Goal: Information Seeking & Learning: Learn about a topic

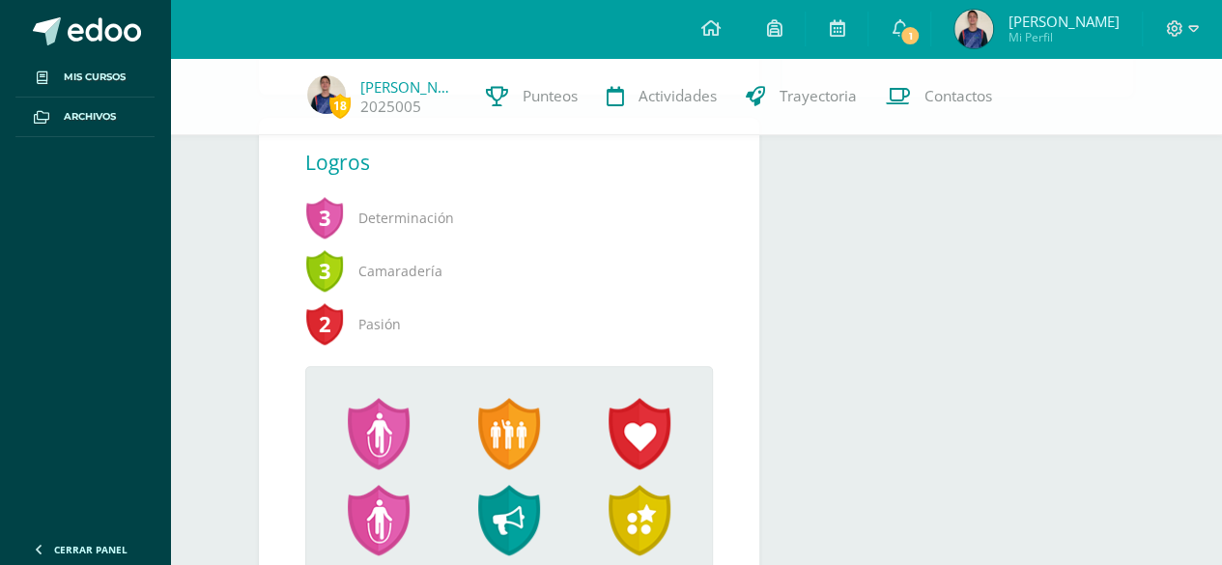
scroll to position [707, 0]
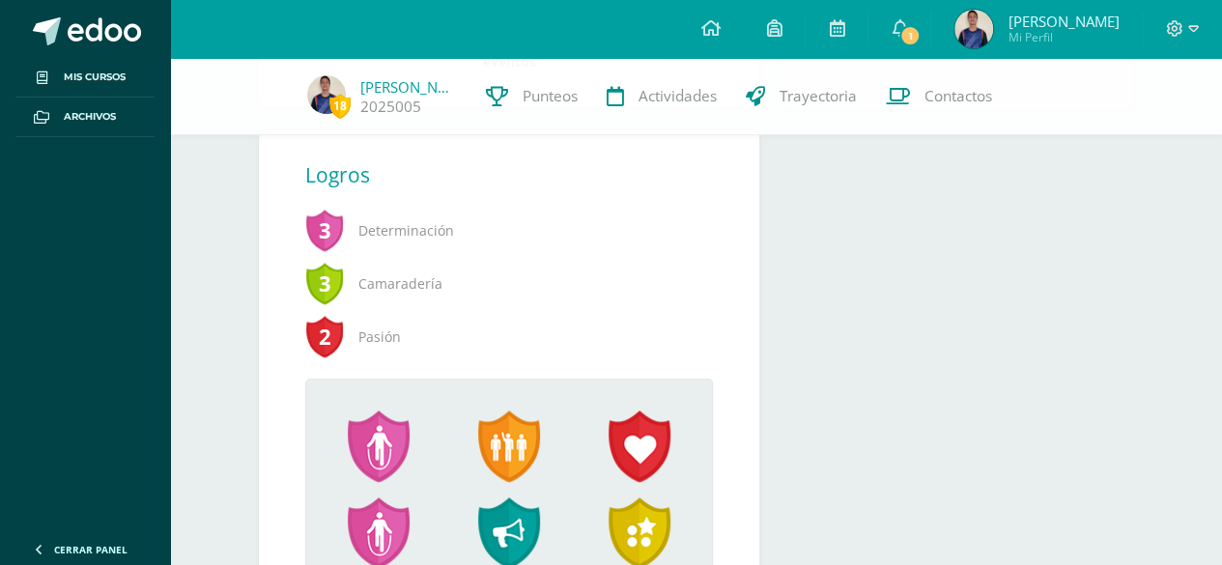
click at [313, 181] on div "Logros" at bounding box center [509, 174] width 408 height 27
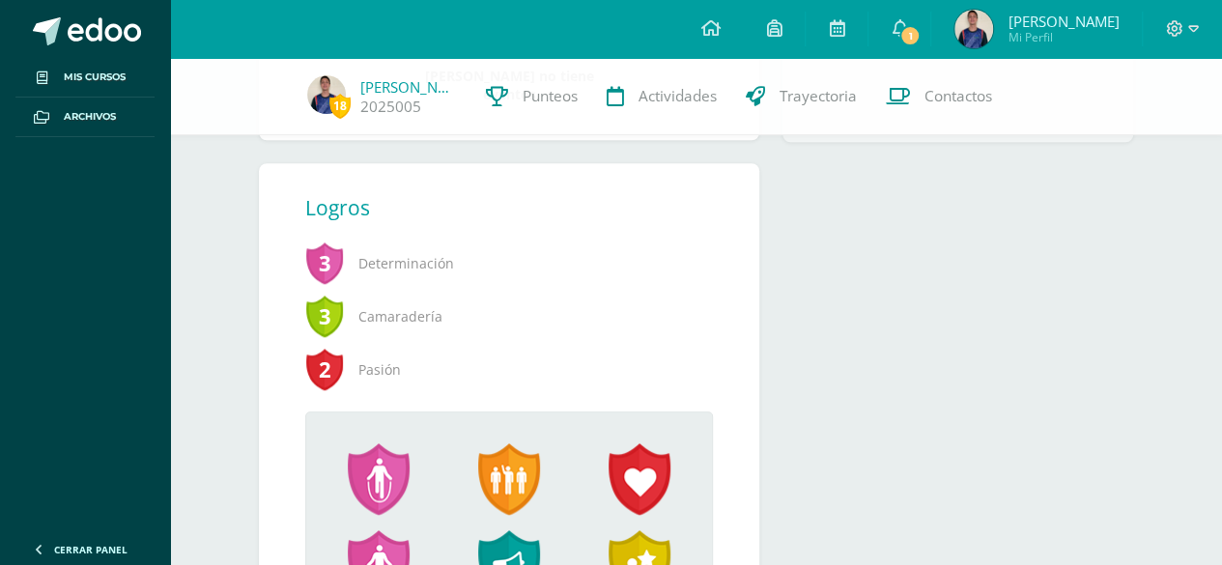
scroll to position [673, 0]
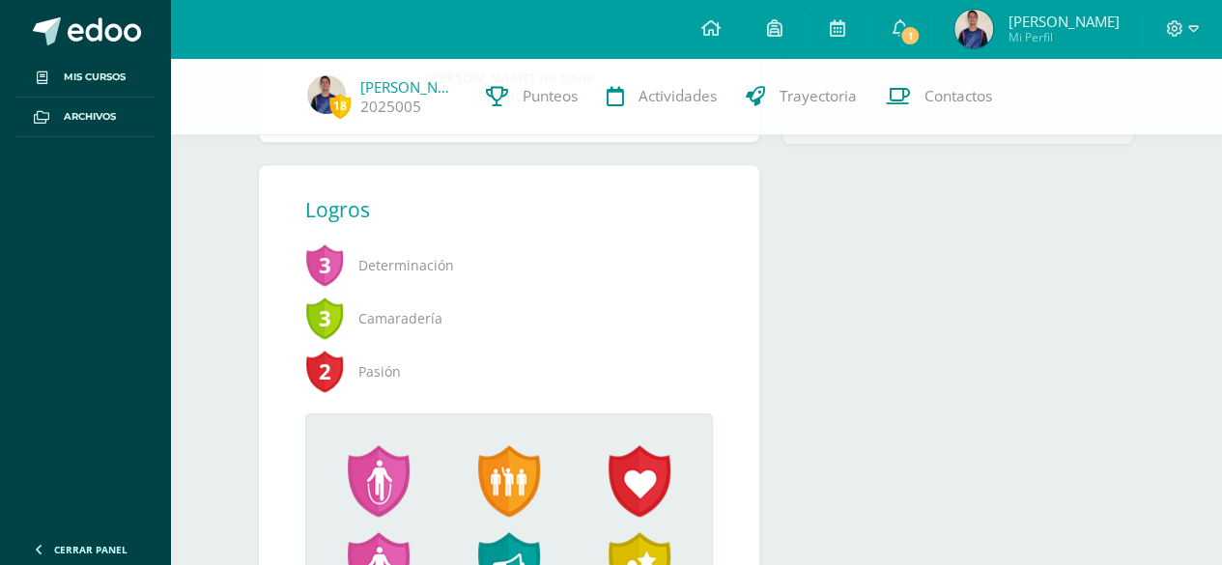
click at [325, 272] on span "3" at bounding box center [324, 265] width 39 height 44
click at [381, 279] on span "Determinación" at bounding box center [501, 265] width 392 height 53
click at [400, 265] on span "Determinación" at bounding box center [501, 265] width 392 height 53
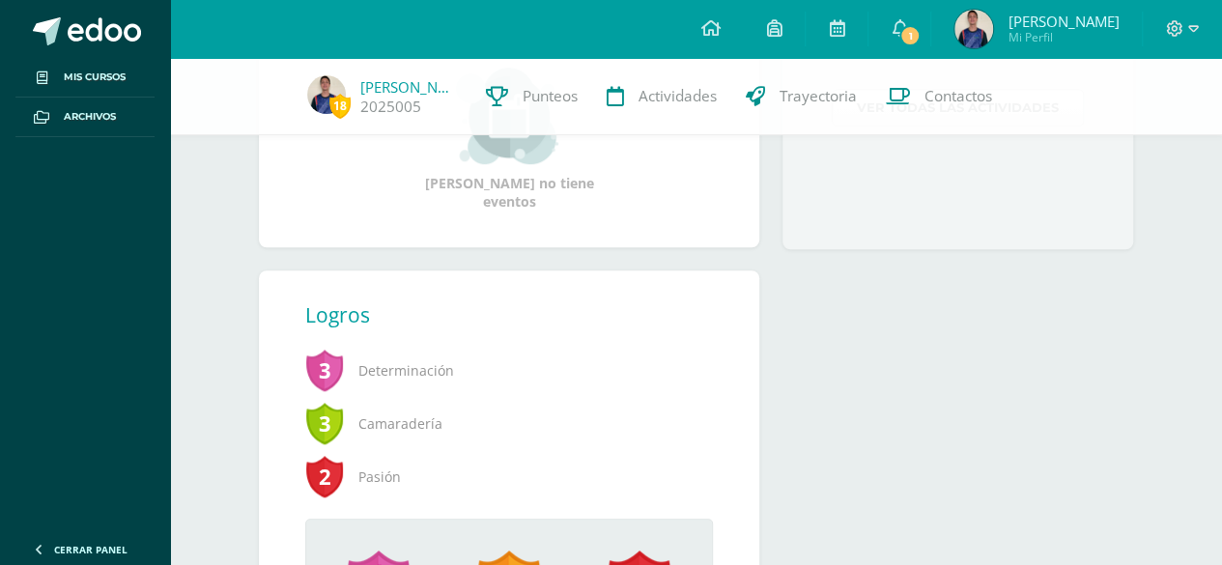
click at [350, 309] on div "Logros" at bounding box center [509, 314] width 408 height 27
click at [322, 302] on div "Logros" at bounding box center [509, 314] width 408 height 27
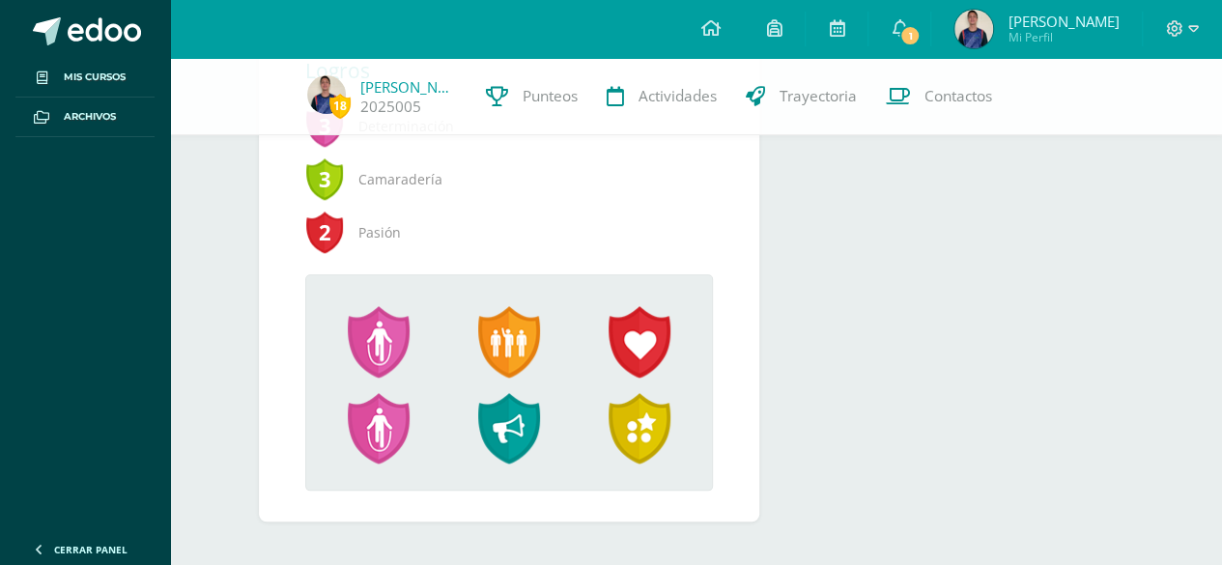
scroll to position [829, 0]
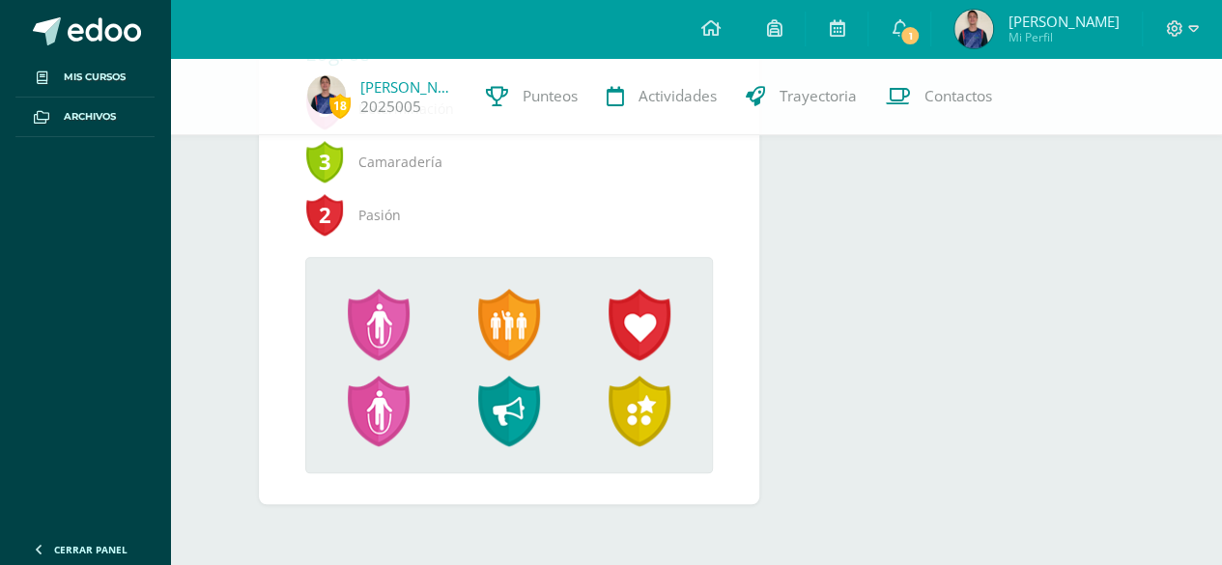
click at [372, 336] on span at bounding box center [379, 325] width 62 height 72
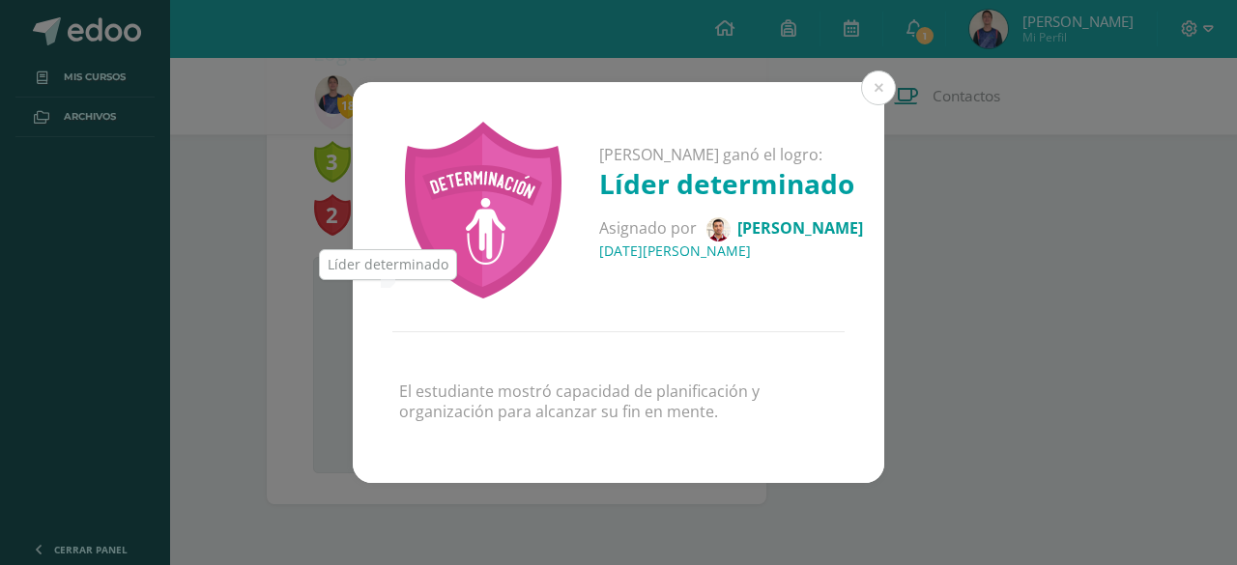
click at [877, 88] on button at bounding box center [878, 88] width 35 height 35
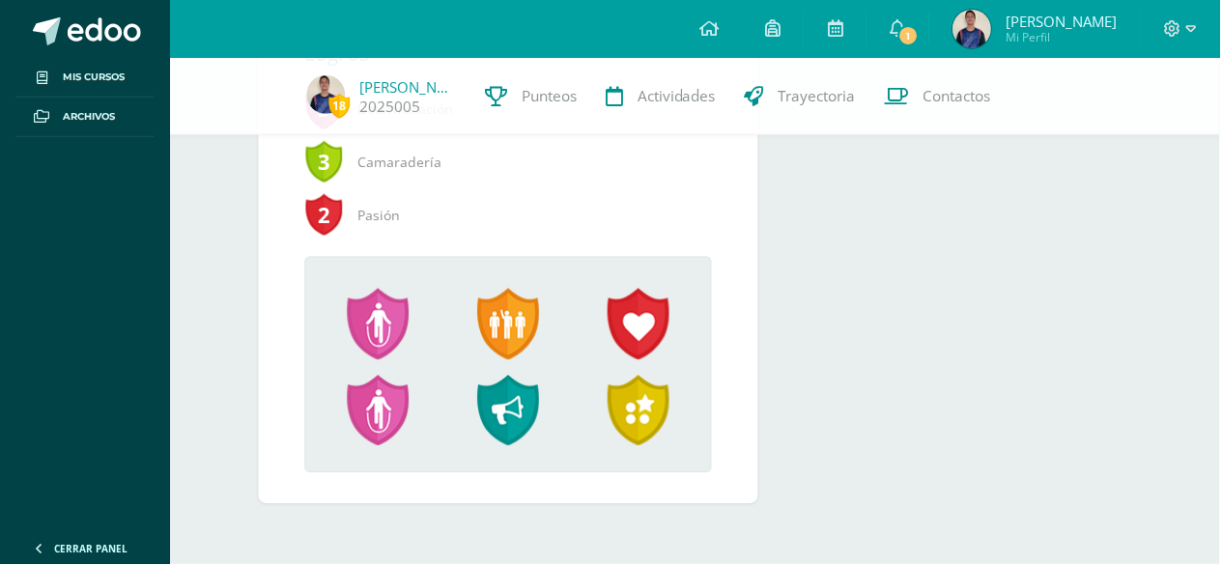
click at [487, 340] on span at bounding box center [509, 325] width 62 height 72
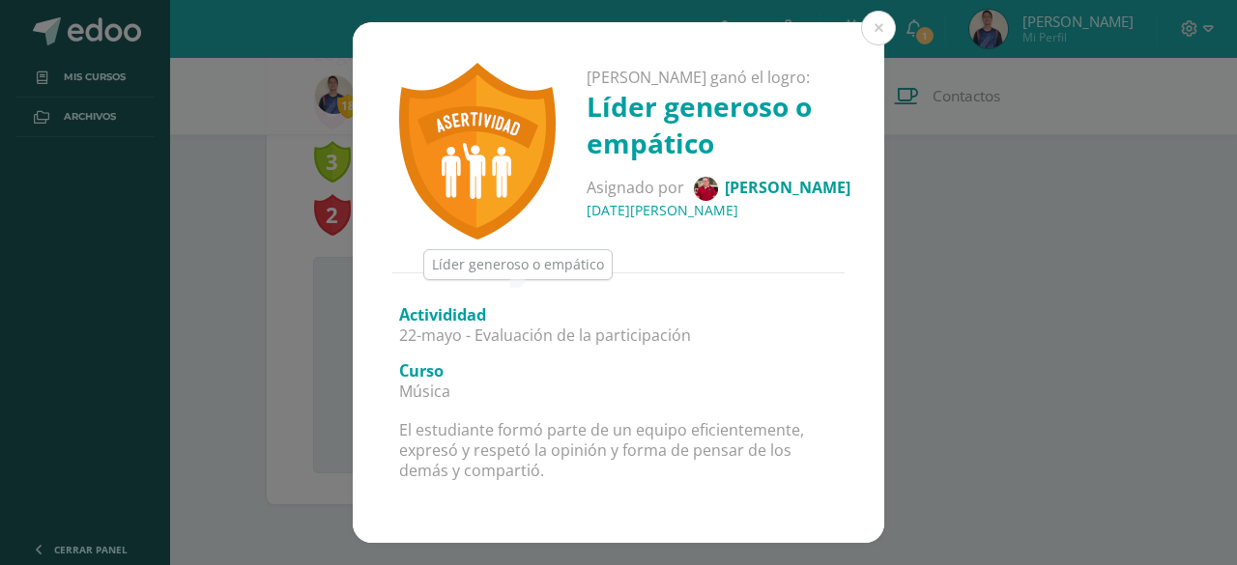
click at [890, 33] on button at bounding box center [878, 28] width 35 height 35
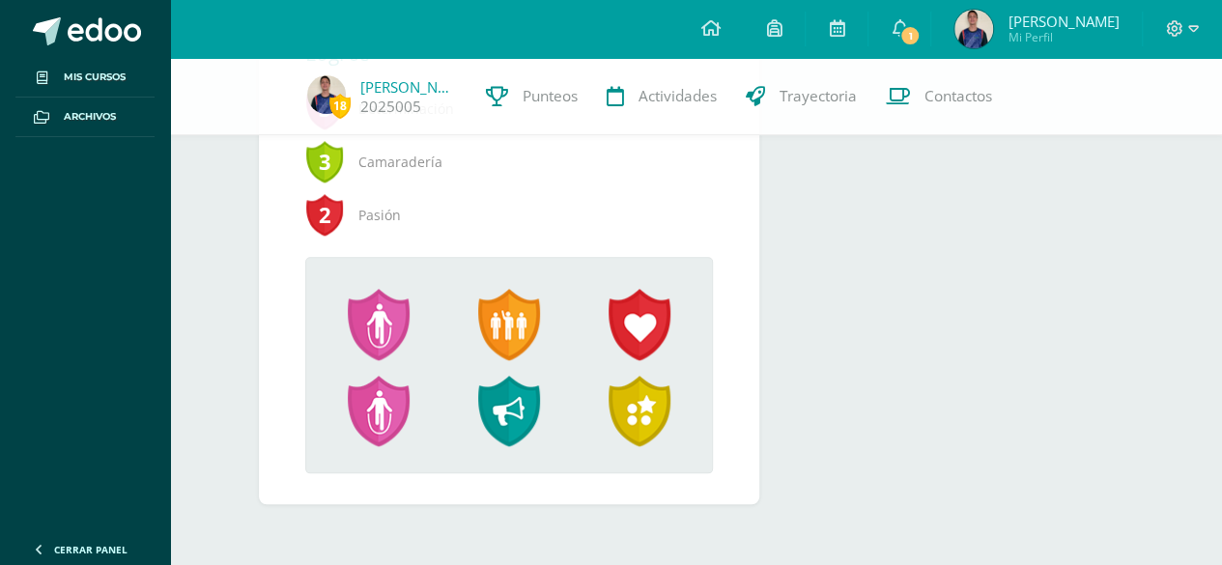
click at [639, 353] on span at bounding box center [640, 325] width 62 height 72
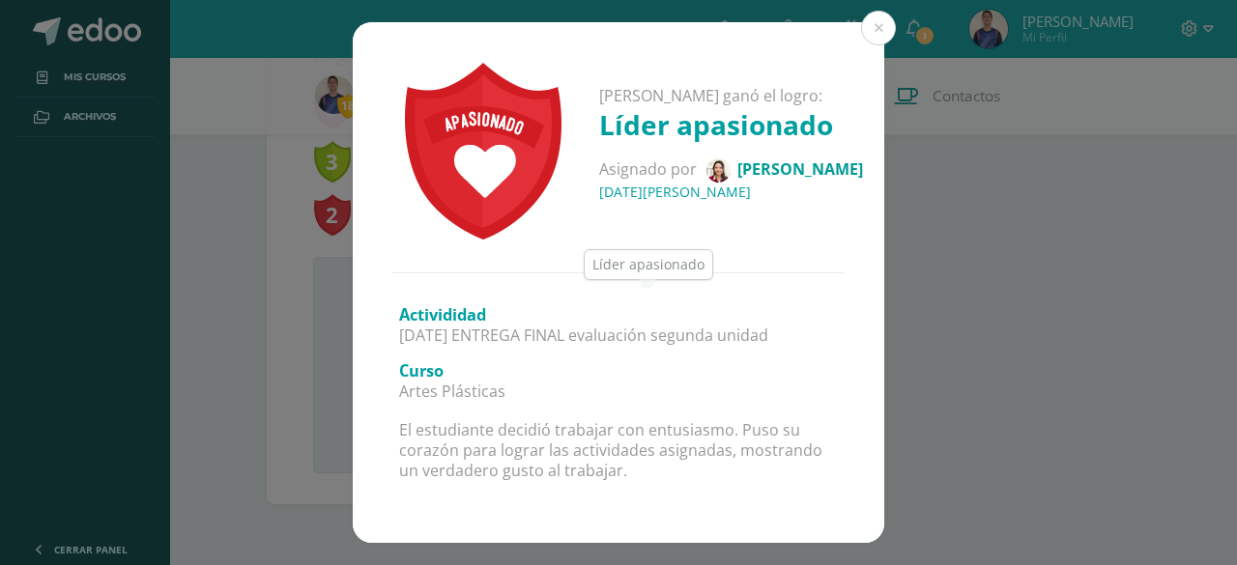
click at [877, 33] on button at bounding box center [878, 28] width 35 height 35
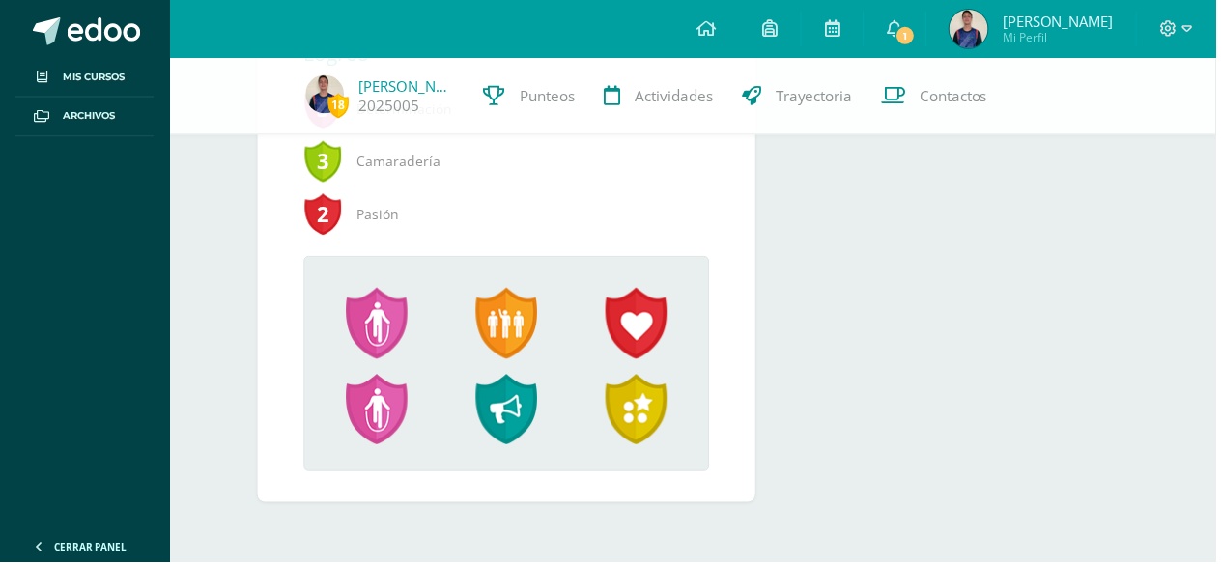
click at [378, 429] on span at bounding box center [379, 412] width 62 height 72
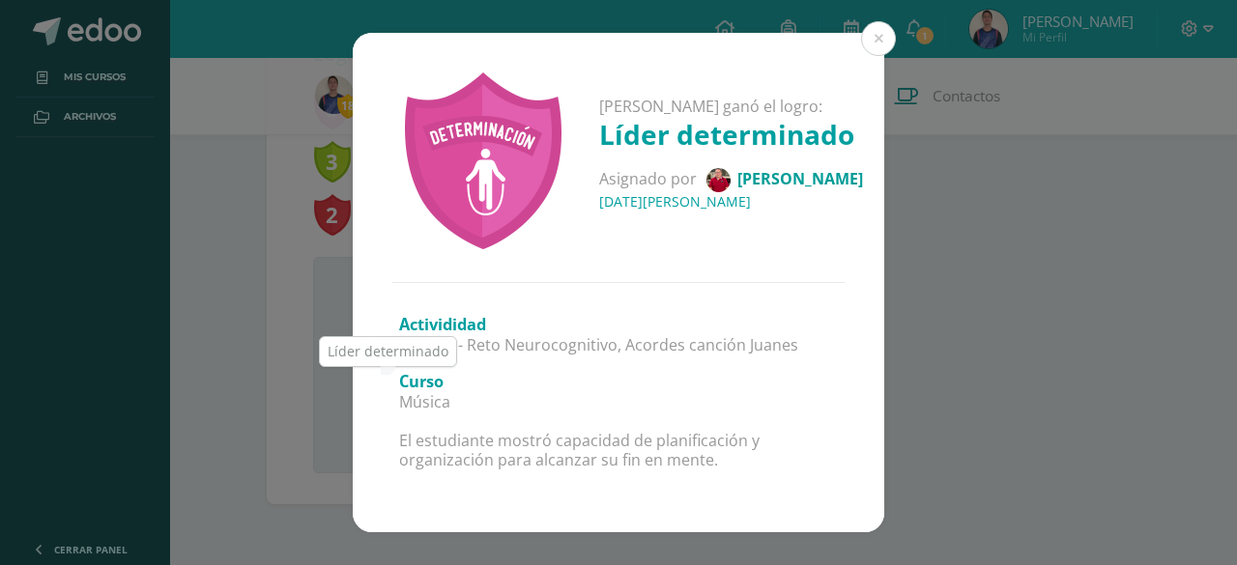
click at [889, 54] on div "Esteban ganó el logro: Líder determinado Asignado por Mariano Batz 02 de Mayo d…" at bounding box center [618, 283] width 1221 height 500
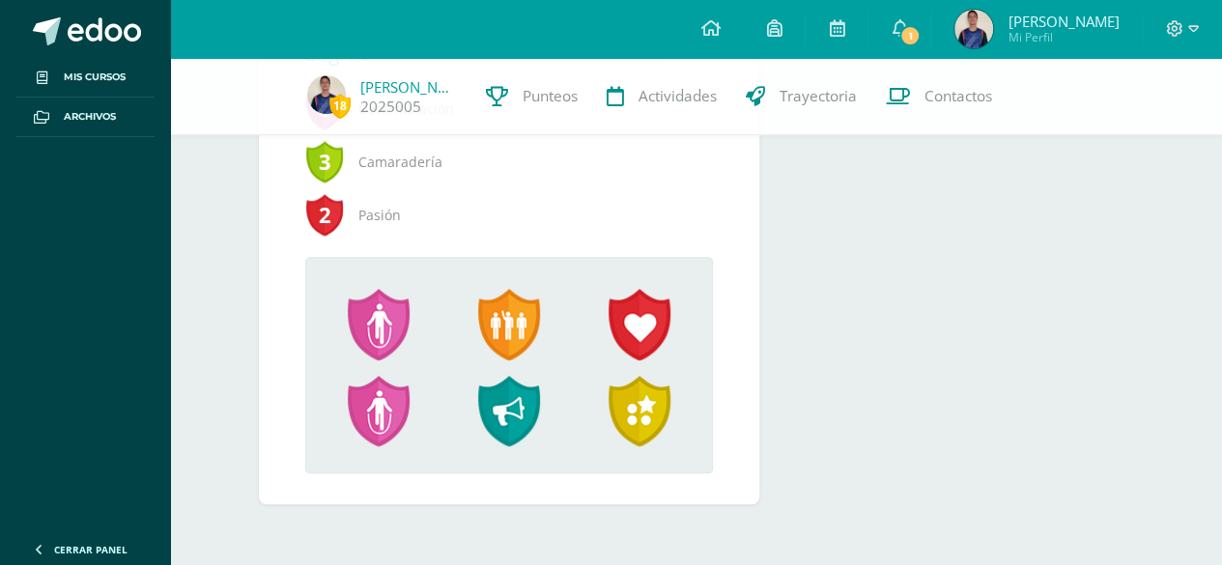
click at [513, 406] on span at bounding box center [509, 412] width 62 height 72
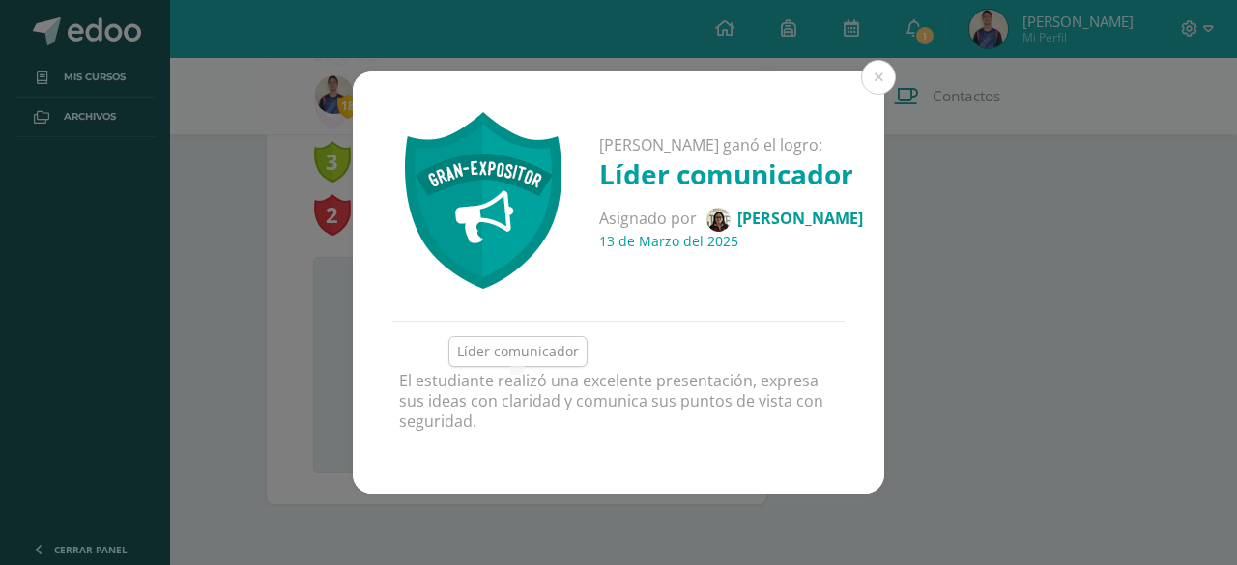
click at [892, 82] on button at bounding box center [878, 77] width 35 height 35
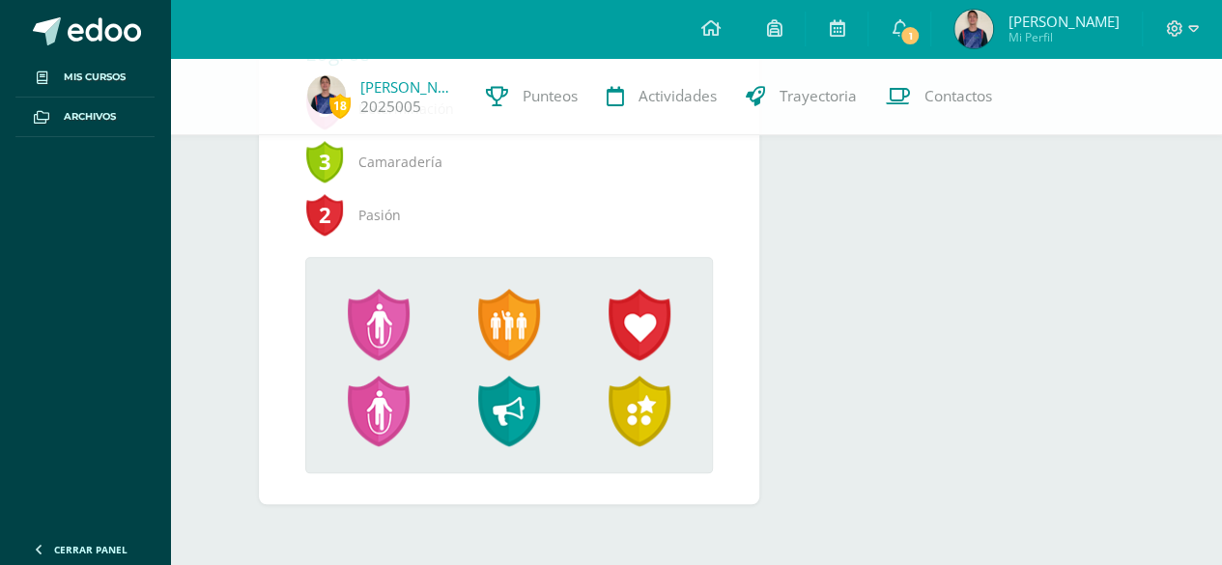
click at [618, 412] on span at bounding box center [640, 412] width 62 height 72
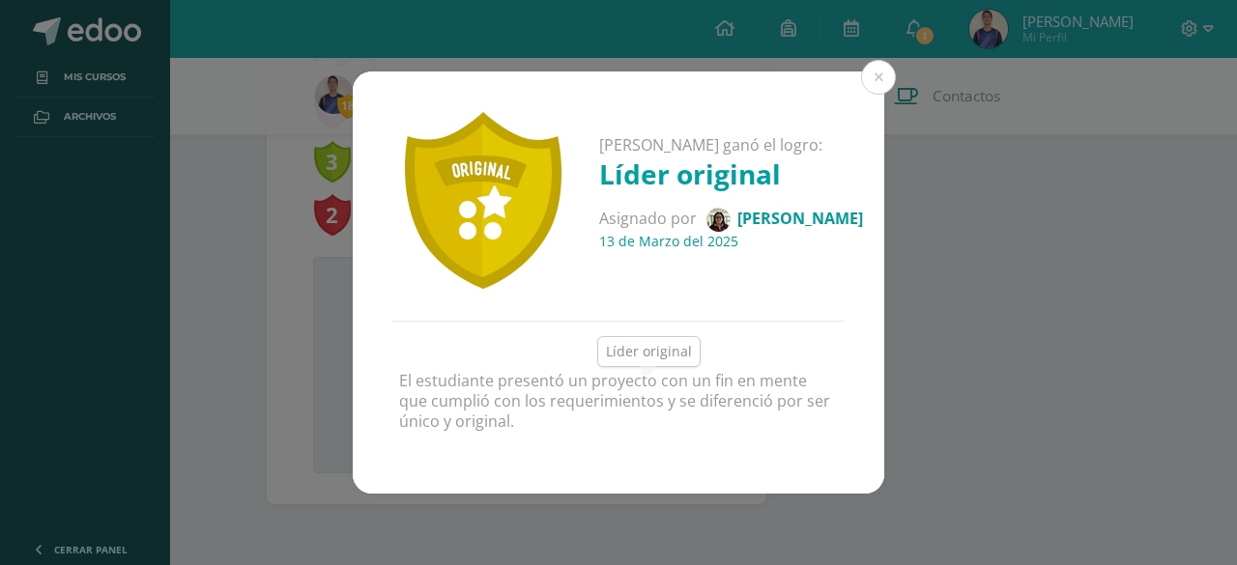
click at [891, 77] on button at bounding box center [878, 77] width 35 height 35
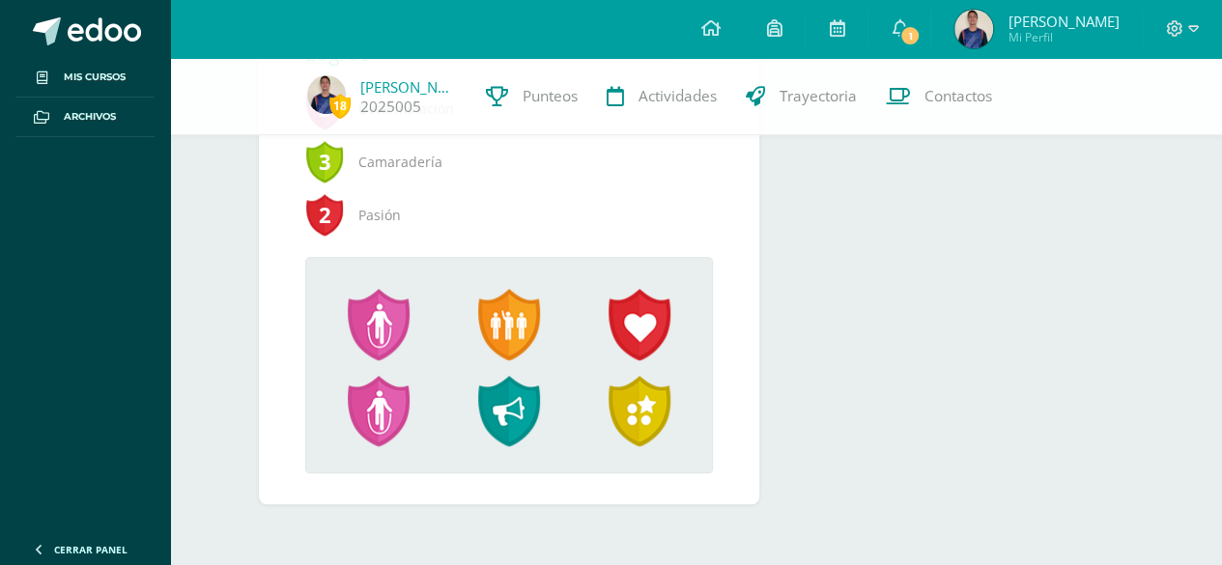
scroll to position [219, 0]
